Goal: Task Accomplishment & Management: Manage account settings

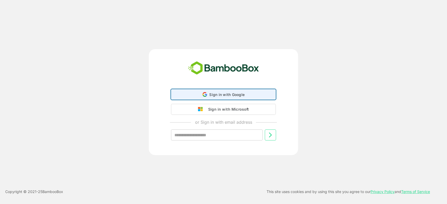
click at [235, 94] on span "Sign in with Google" at bounding box center [226, 94] width 35 height 4
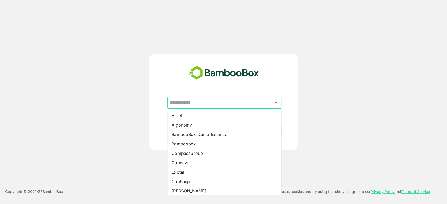
click at [228, 102] on input "text" at bounding box center [224, 103] width 112 height 10
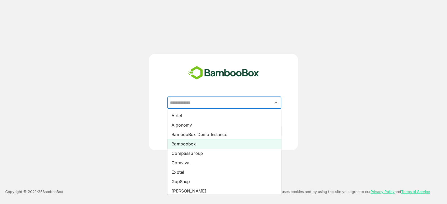
click at [196, 141] on li "Bamboobox" at bounding box center [224, 143] width 114 height 9
type input "*********"
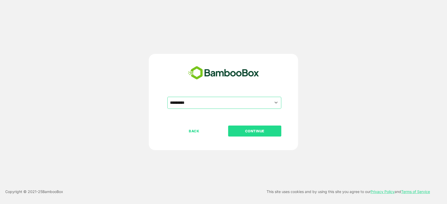
click at [250, 127] on button "CONTINUE" at bounding box center [254, 131] width 53 height 11
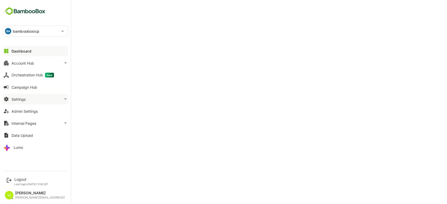
click at [33, 99] on button "Settings" at bounding box center [35, 99] width 65 height 10
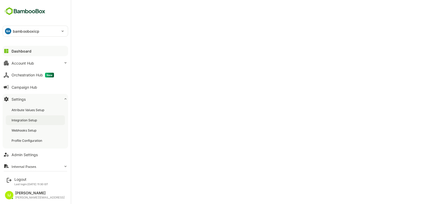
click at [36, 121] on div "Integration Setup" at bounding box center [25, 120] width 26 height 4
click at [36, 144] on div "Profile Configuration" at bounding box center [35, 141] width 59 height 10
click at [7, 49] on icon at bounding box center [6, 51] width 4 height 4
